Goal: Task Accomplishment & Management: Manage account settings

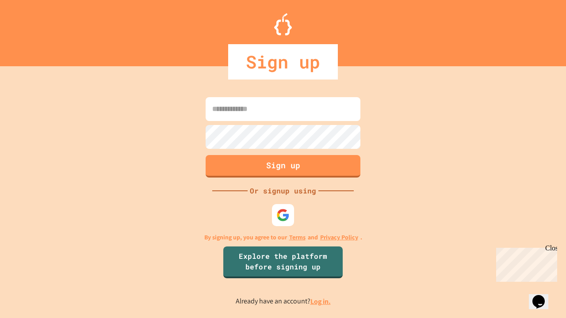
click at [321, 301] on link "Log in." at bounding box center [320, 301] width 20 height 9
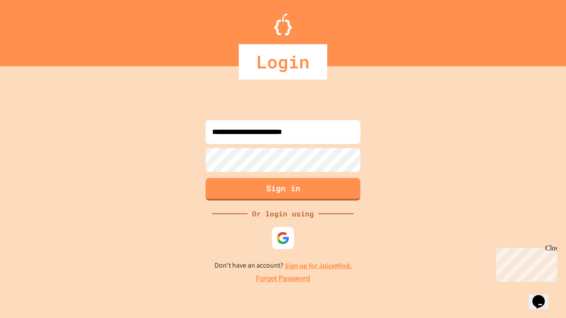
type input "**********"
